Goal: Information Seeking & Learning: Check status

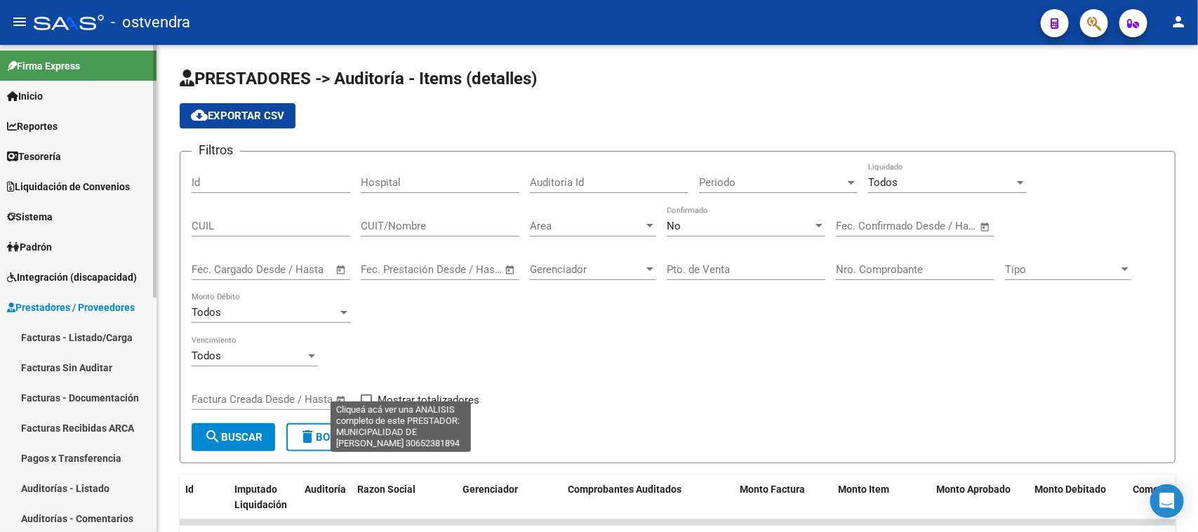
scroll to position [264, 0]
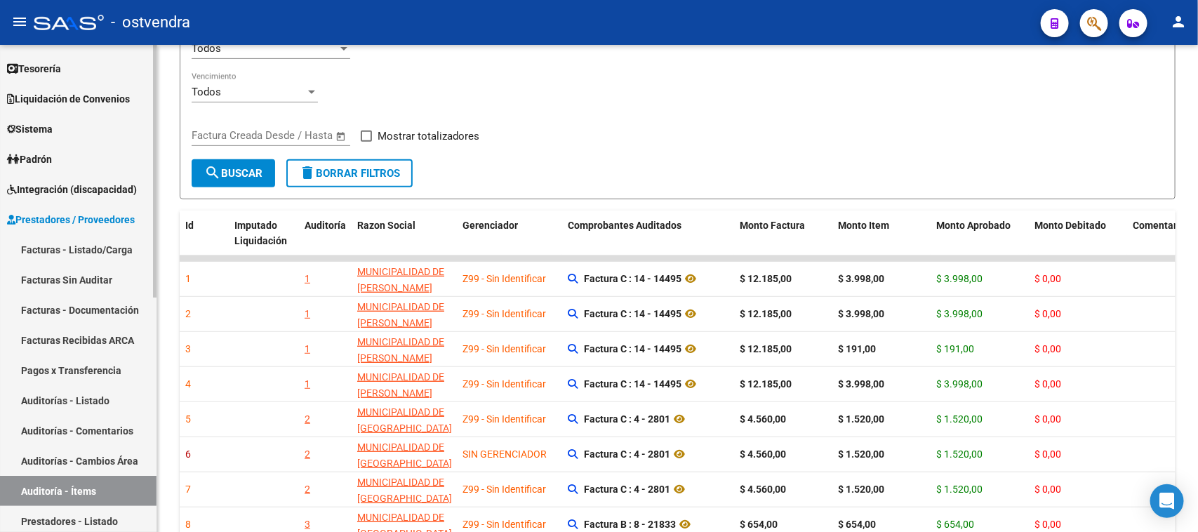
click at [102, 186] on span "Integración (discapacidad)" at bounding box center [72, 189] width 130 height 15
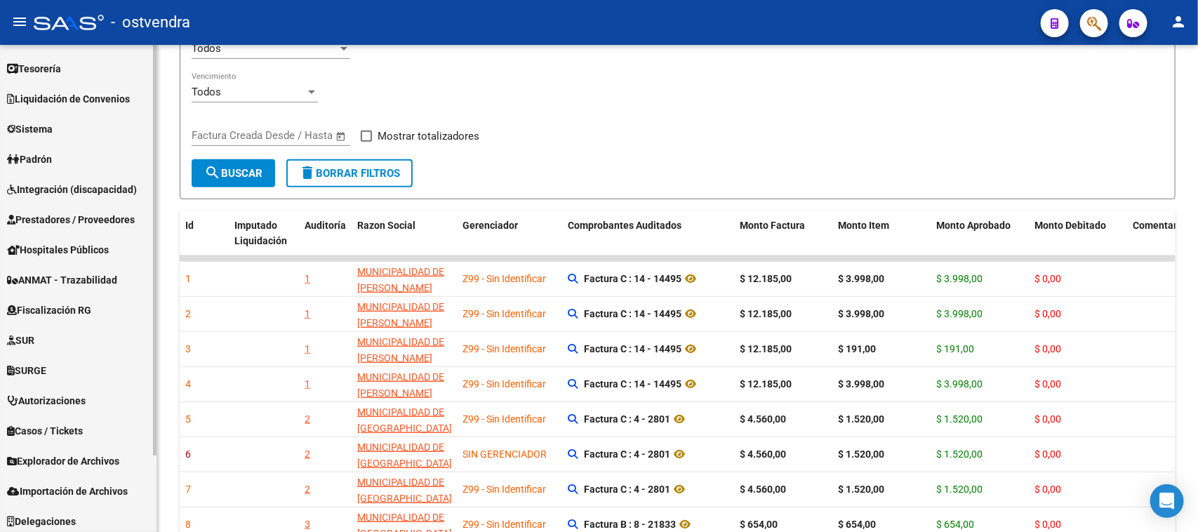
click at [102, 186] on span "Integración (discapacidad)" at bounding box center [72, 189] width 130 height 15
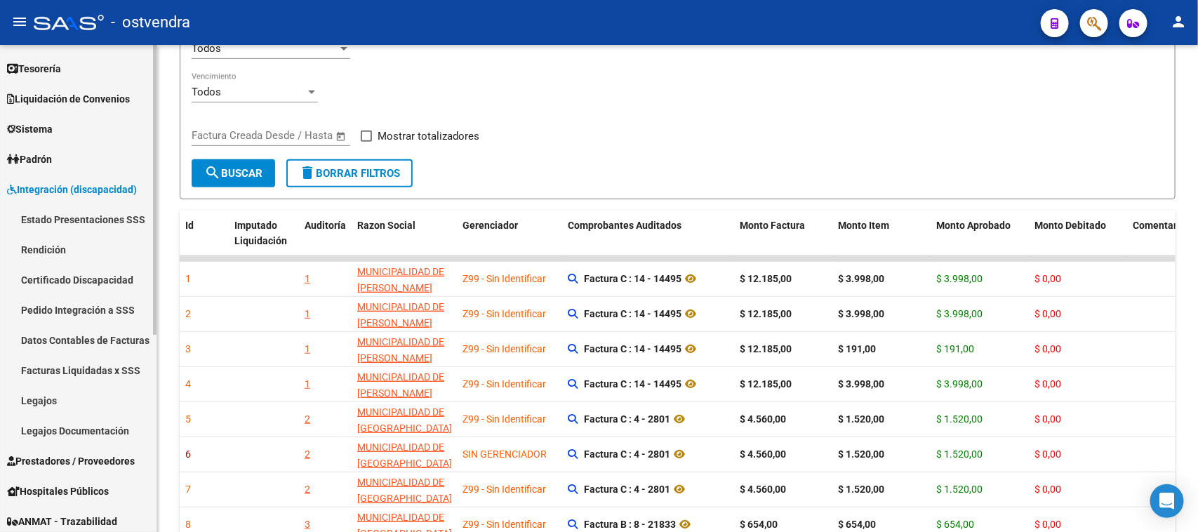
click at [34, 244] on link "Rendición" at bounding box center [78, 249] width 157 height 30
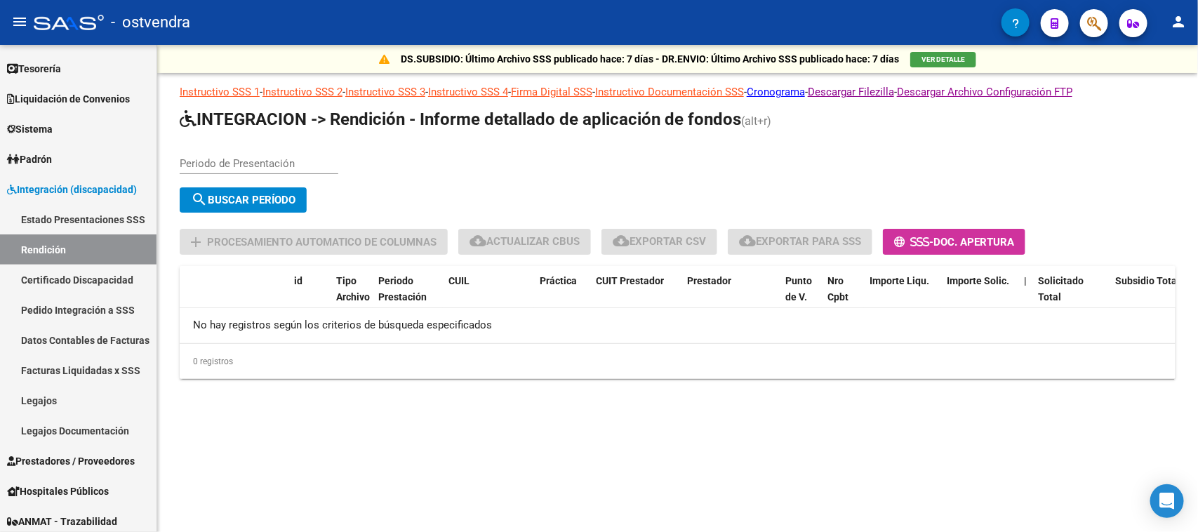
click at [283, 141] on app-list-header "INTEGRACION -> Rendición - Informe detallado de aplicación de fondos (alt+r) Pe…" at bounding box center [678, 181] width 996 height 147
click at [263, 157] on input "Periodo de Presentación" at bounding box center [259, 163] width 159 height 13
type input "202507"
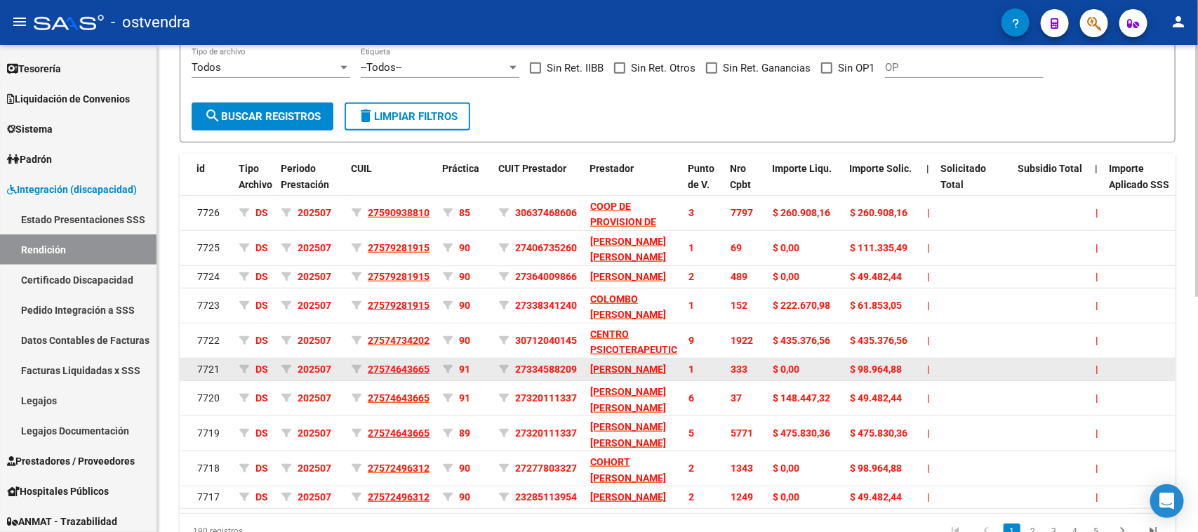
scroll to position [193, 0]
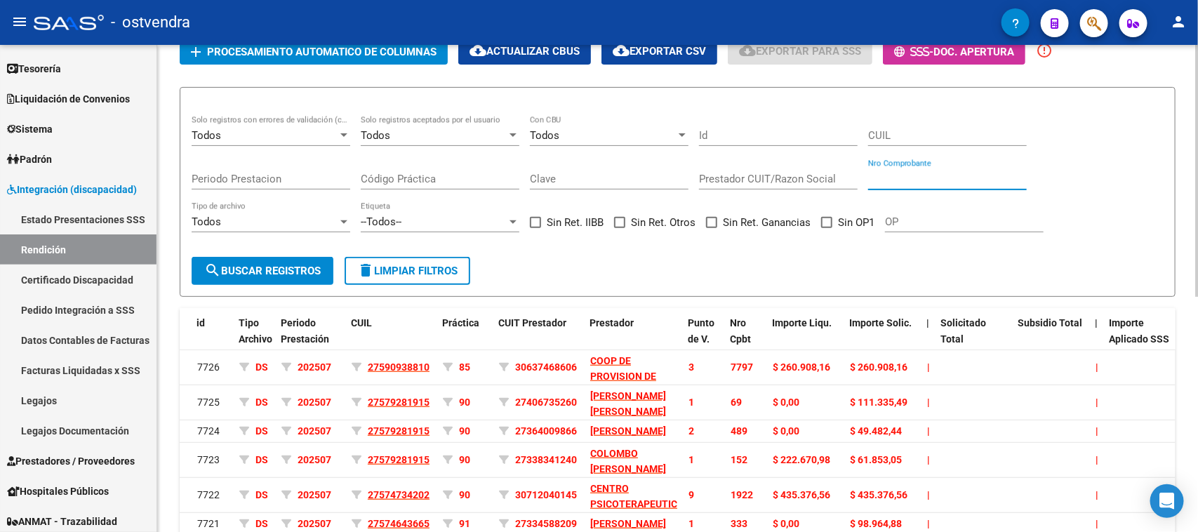
click at [970, 173] on input "Nro Comprobante" at bounding box center [947, 179] width 159 height 13
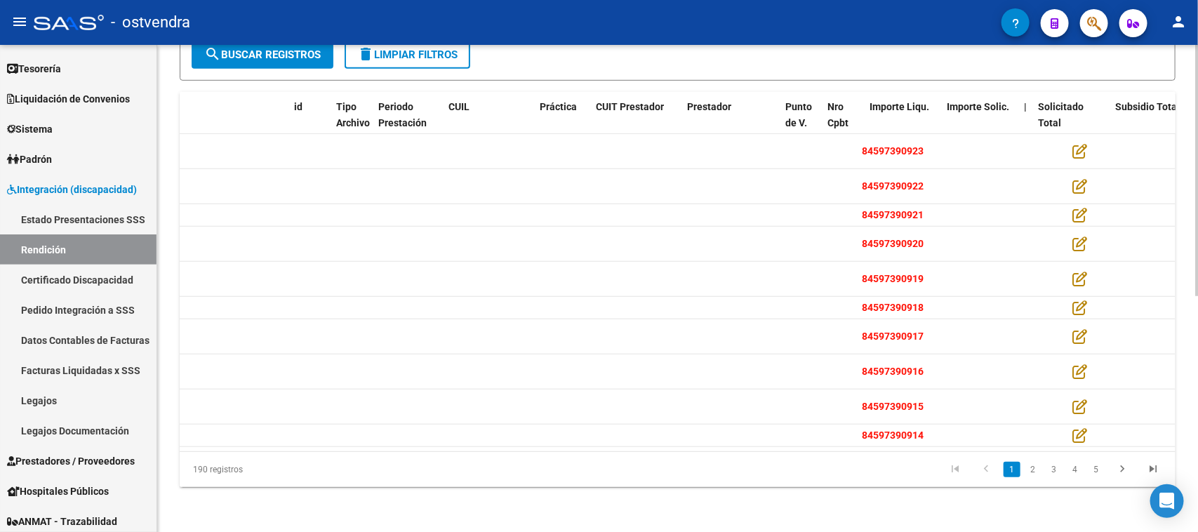
scroll to position [0, 0]
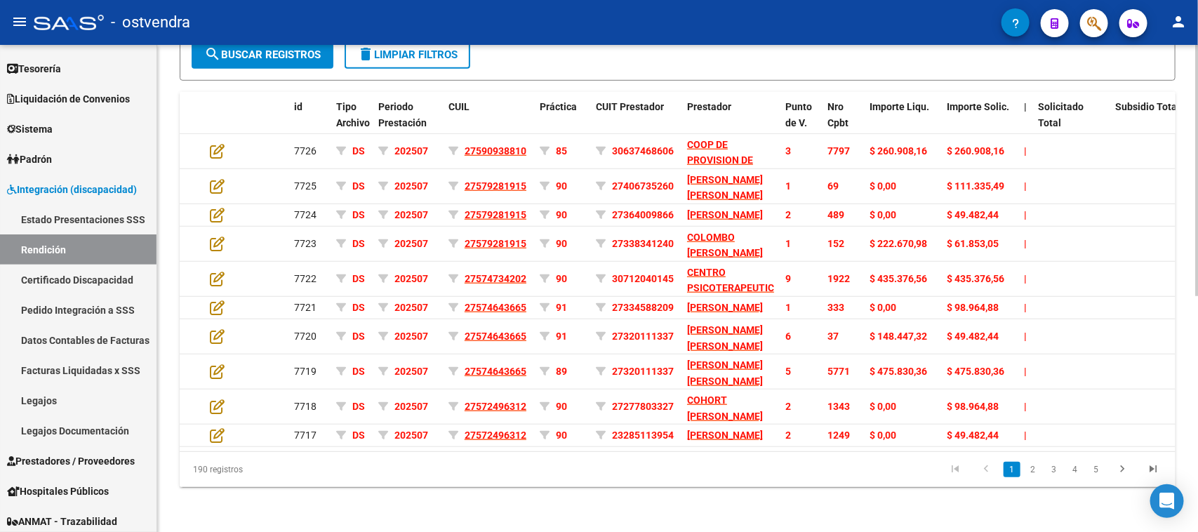
click at [302, 475] on div "190 registros" at bounding box center [278, 469] width 197 height 35
click at [759, 460] on datatable-pager "1 2 3 4 5" at bounding box center [775, 470] width 785 height 24
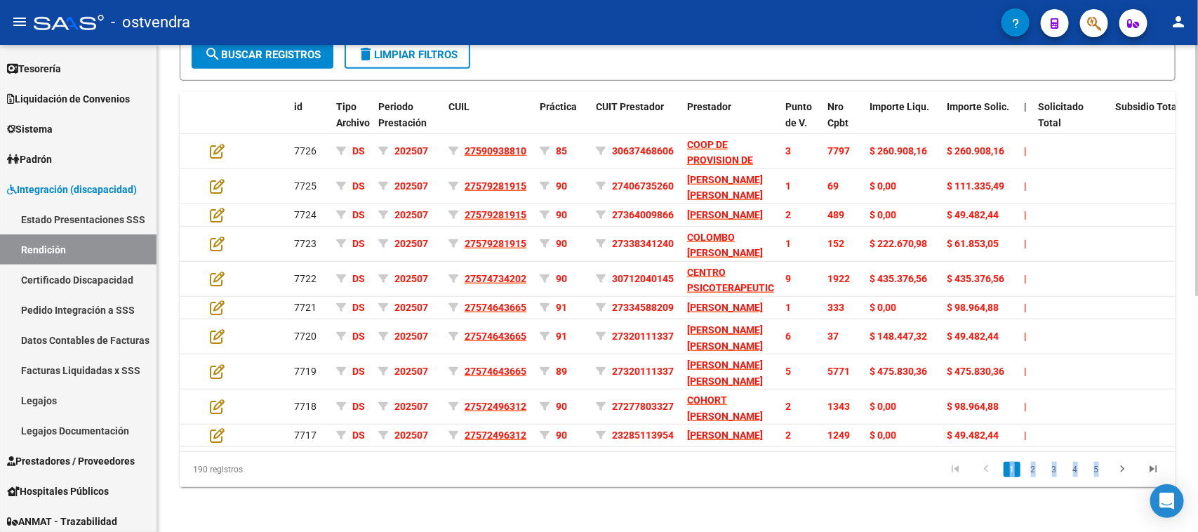
click at [759, 460] on datatable-pager "1 2 3 4 5" at bounding box center [775, 470] width 785 height 24
click at [759, 456] on div "190 registros 1 2 3 4 5" at bounding box center [678, 469] width 996 height 35
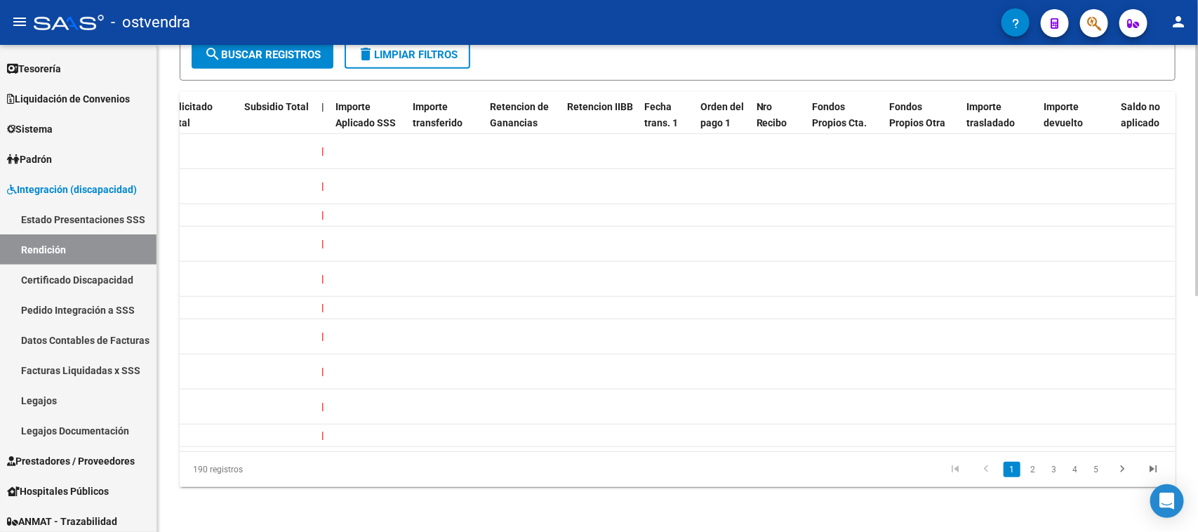
click at [973, 477] on li at bounding box center [986, 470] width 31 height 24
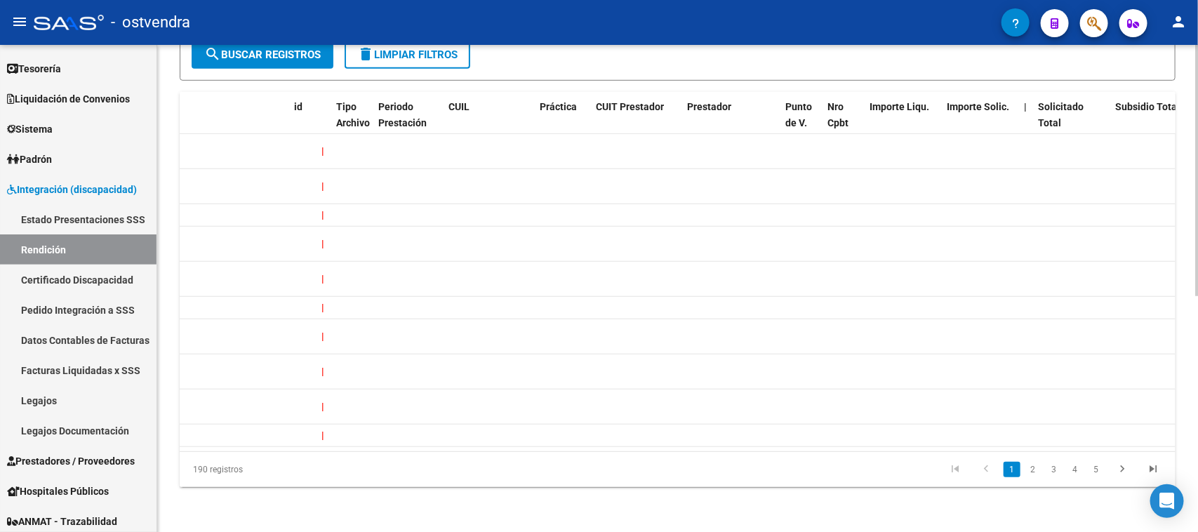
scroll to position [0, 0]
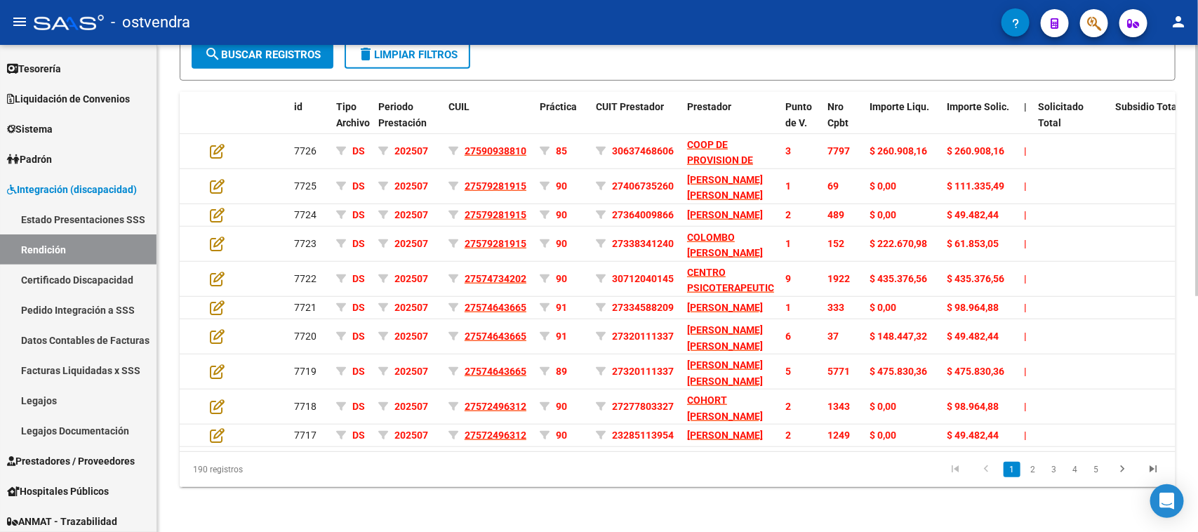
click at [374, 469] on div "190 registros" at bounding box center [278, 469] width 197 height 35
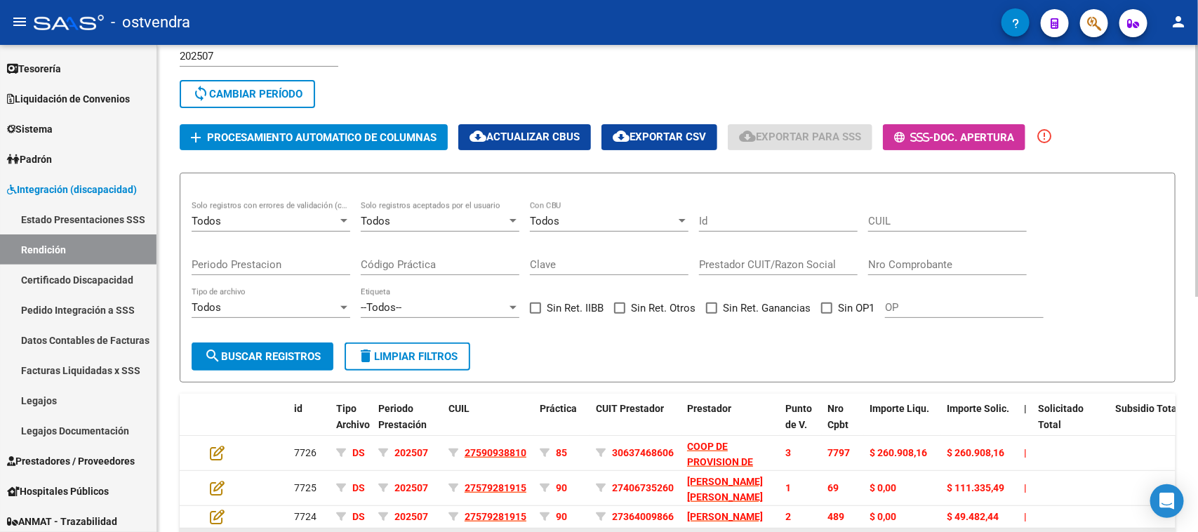
scroll to position [105, 0]
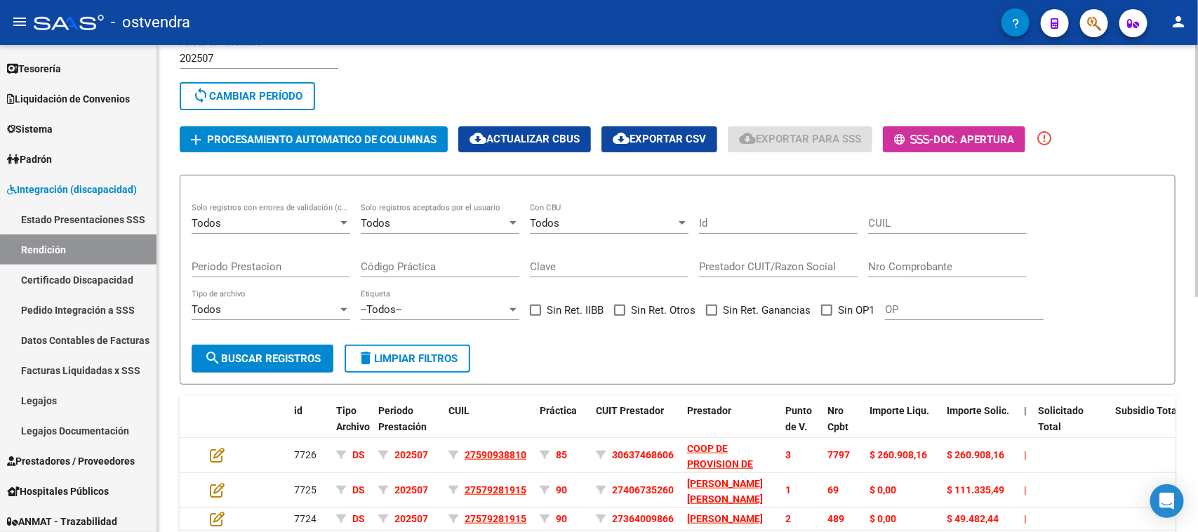
click at [933, 218] on input "CUIL" at bounding box center [947, 223] width 159 height 13
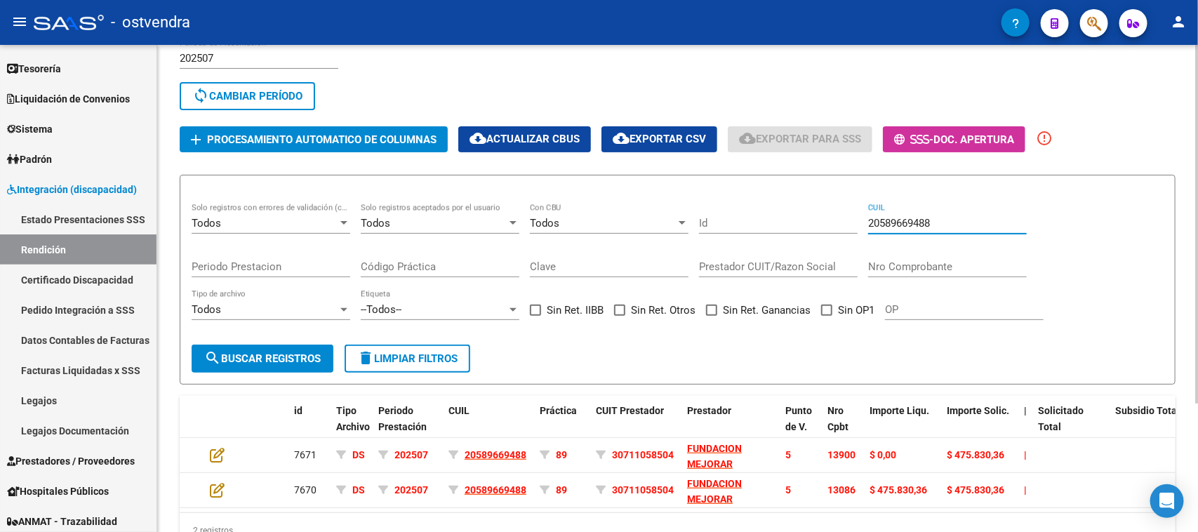
scroll to position [175, 0]
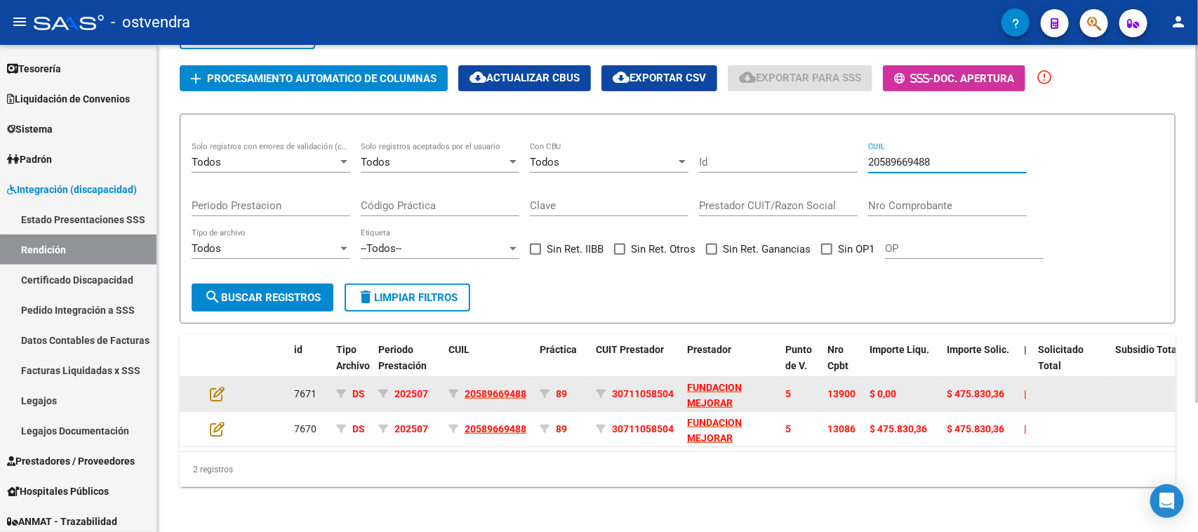
type input "20589669488"
drag, startPoint x: 830, startPoint y: 379, endPoint x: 857, endPoint y: 379, distance: 26.7
click at [857, 386] on div "13900" at bounding box center [842, 394] width 31 height 16
drag, startPoint x: 823, startPoint y: 381, endPoint x: 853, endPoint y: 381, distance: 30.2
click at [853, 381] on datatable-body-cell "13900" at bounding box center [843, 394] width 42 height 34
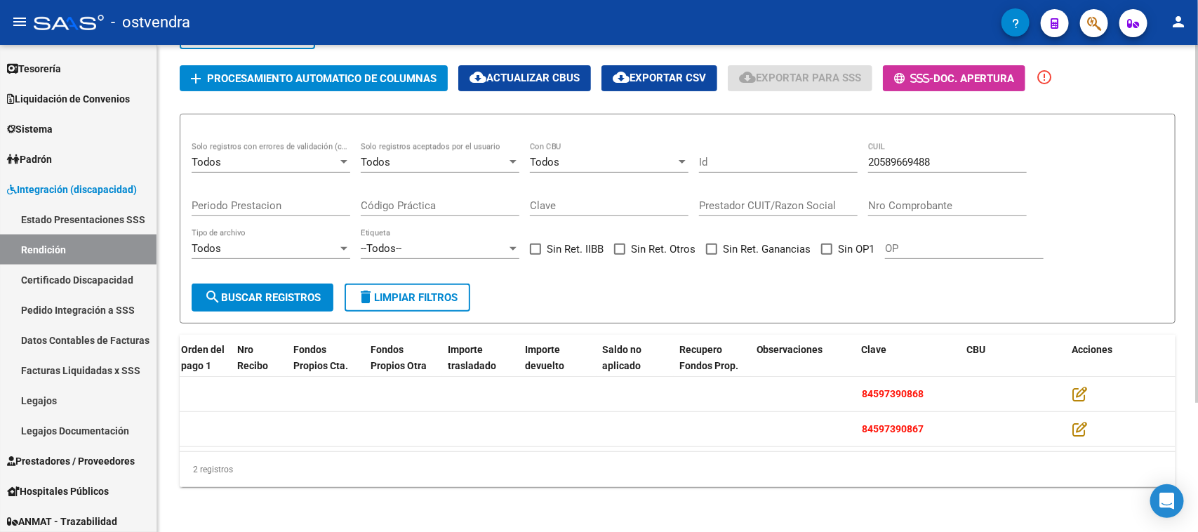
scroll to position [0, 0]
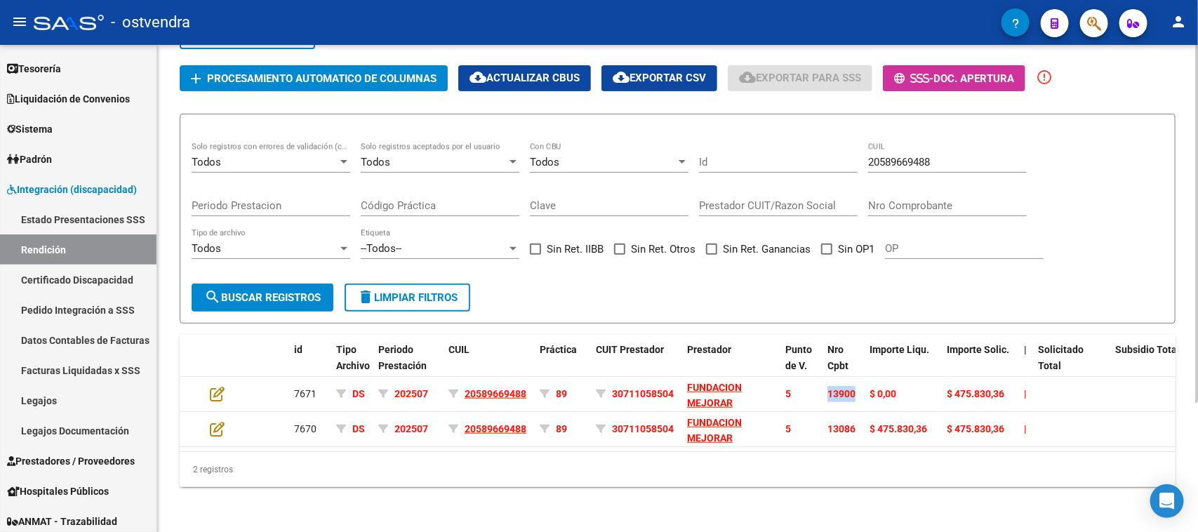
click at [314, 510] on div "DS.SUBSIDIO: Último Archivo SSS publicado hace: 7 días - DR.ENVIO: Último Archi…" at bounding box center [677, 205] width 1041 height 653
click at [475, 483] on div "2 registros" at bounding box center [678, 469] width 996 height 35
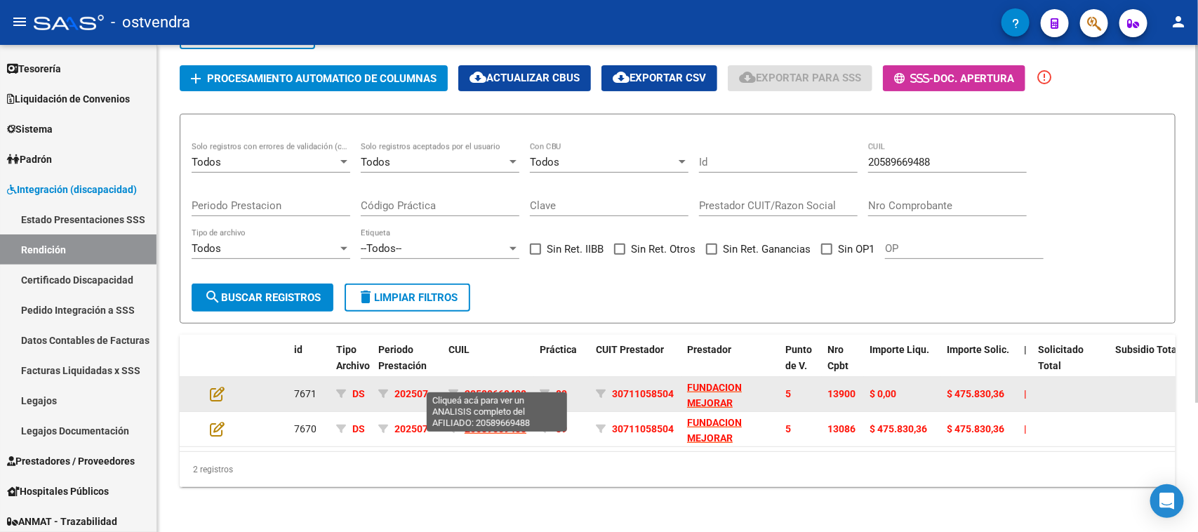
click at [516, 388] on span "20589669488" at bounding box center [496, 393] width 62 height 11
type textarea "20589669488"
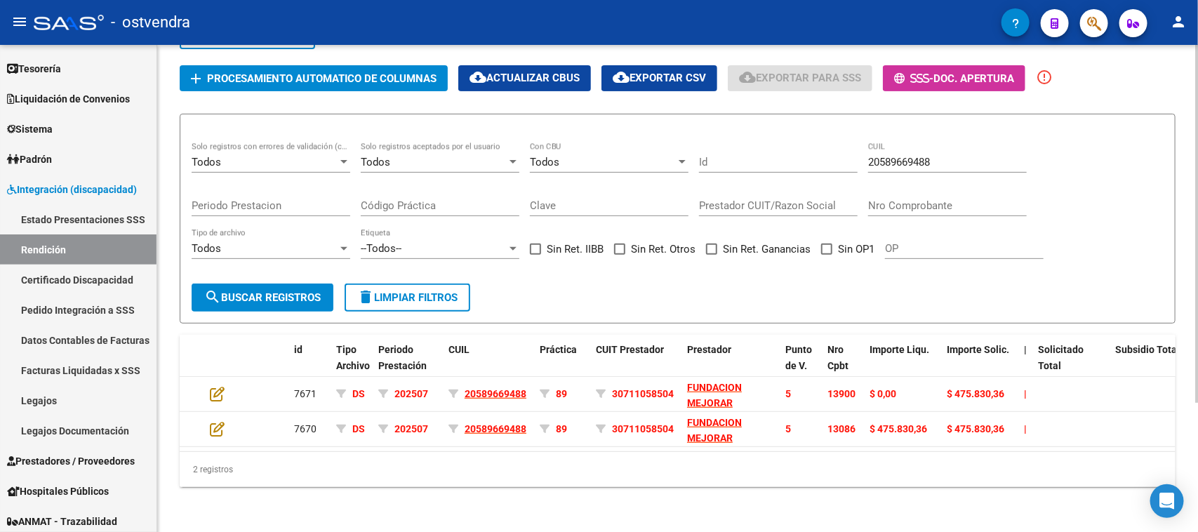
click at [394, 484] on div "2 registros" at bounding box center [678, 469] width 996 height 35
drag, startPoint x: 564, startPoint y: 471, endPoint x: 566, endPoint y: 482, distance: 11.4
click at [564, 471] on div "2 registros" at bounding box center [678, 469] width 996 height 35
